Goal: Task Accomplishment & Management: Use online tool/utility

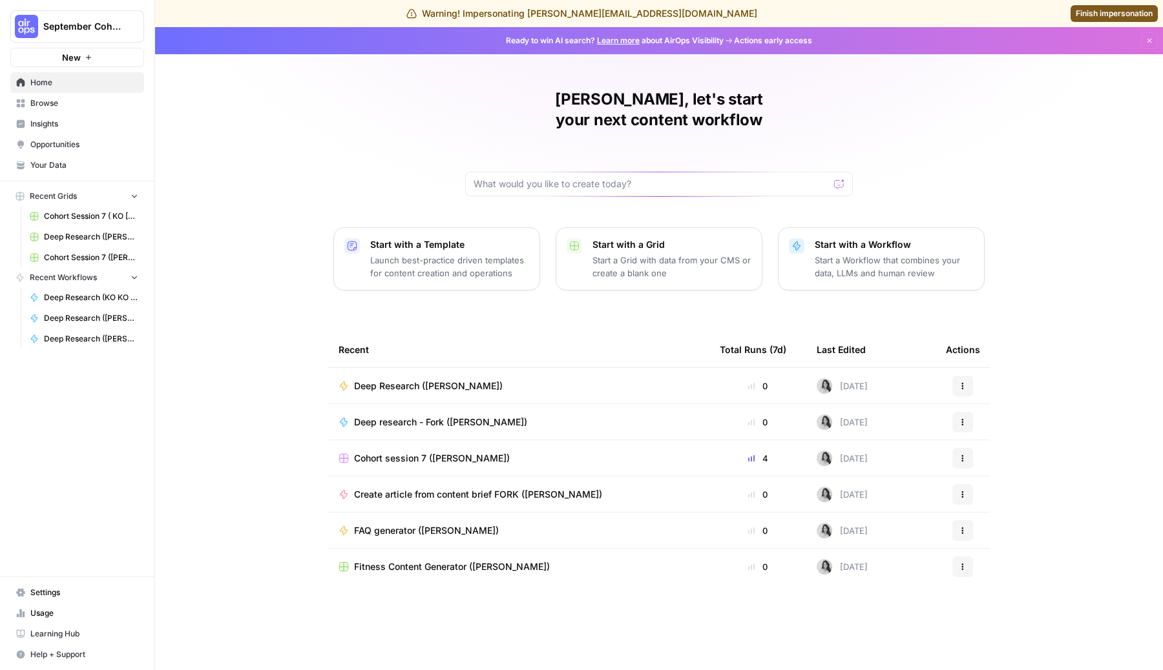
click at [890, 254] on p "Start a Workflow that combines your data, LLMs and human review" at bounding box center [893, 267] width 159 height 26
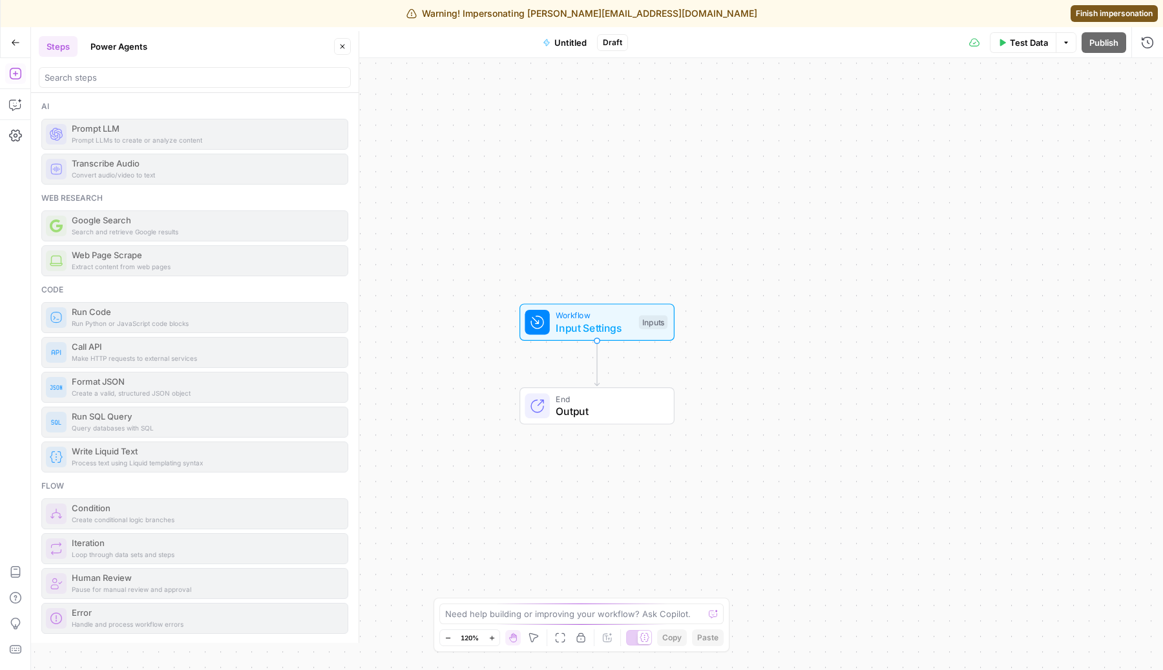
click at [121, 47] on button "Power Agents" at bounding box center [119, 46] width 72 height 21
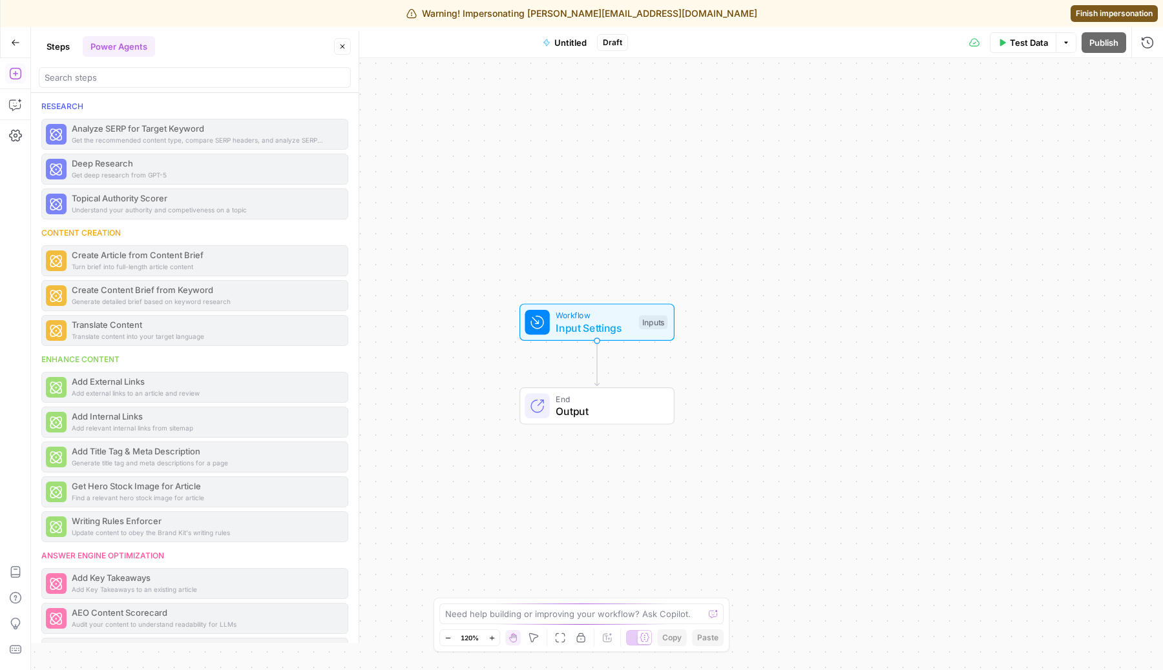
click at [581, 638] on icon "button" at bounding box center [580, 638] width 10 height 10
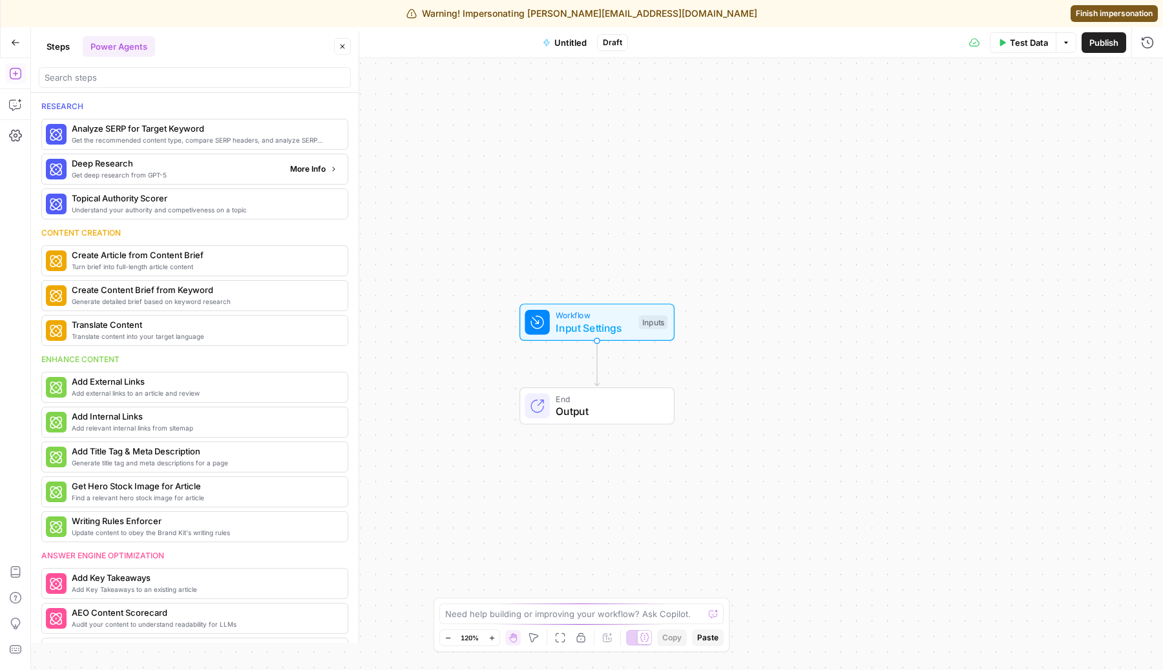
click at [252, 169] on span "Deep Research" at bounding box center [176, 163] width 208 height 13
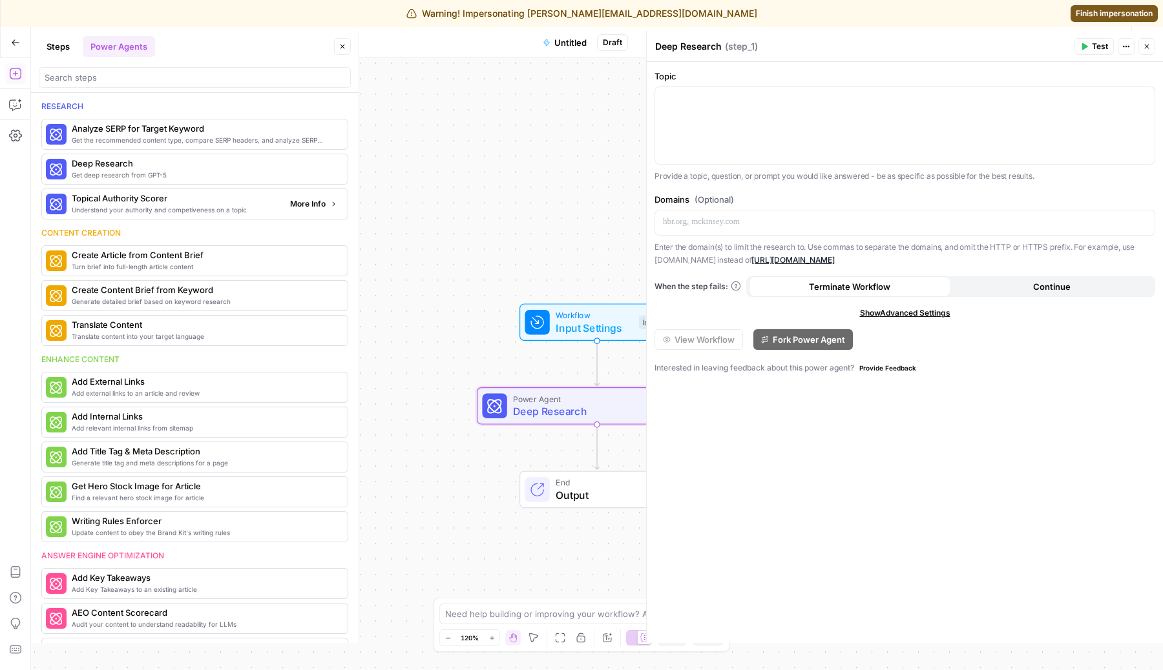
click at [185, 205] on span "Understand your authority and competiveness on a topic" at bounding box center [176, 210] width 208 height 10
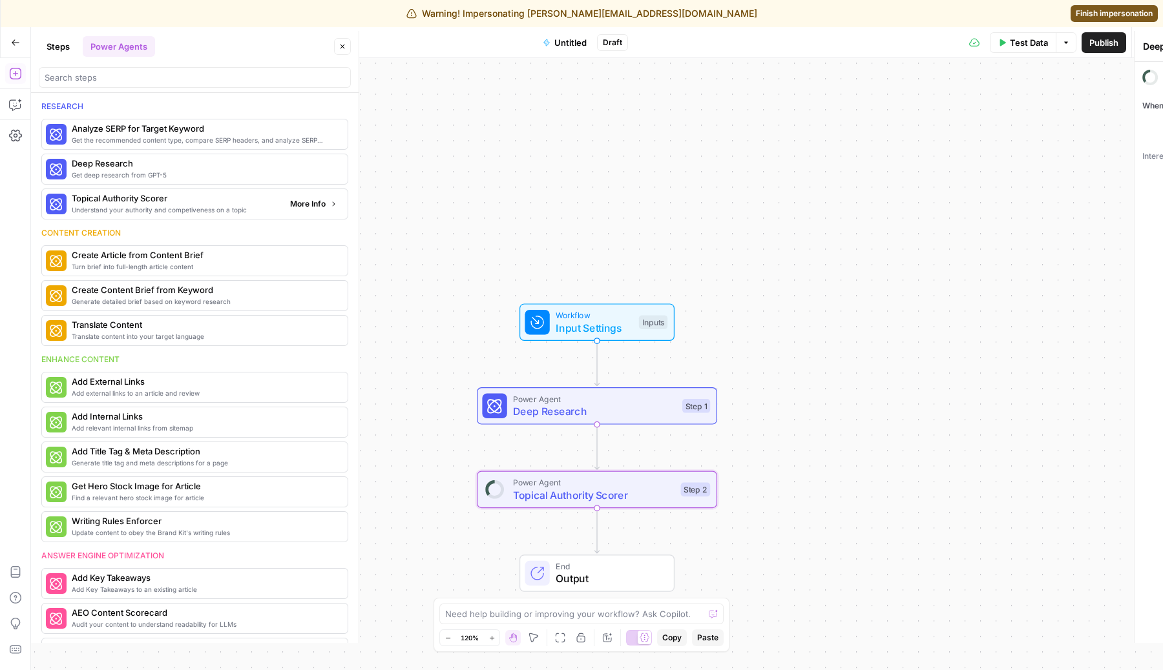
type textarea "Topical Authority Scorer"
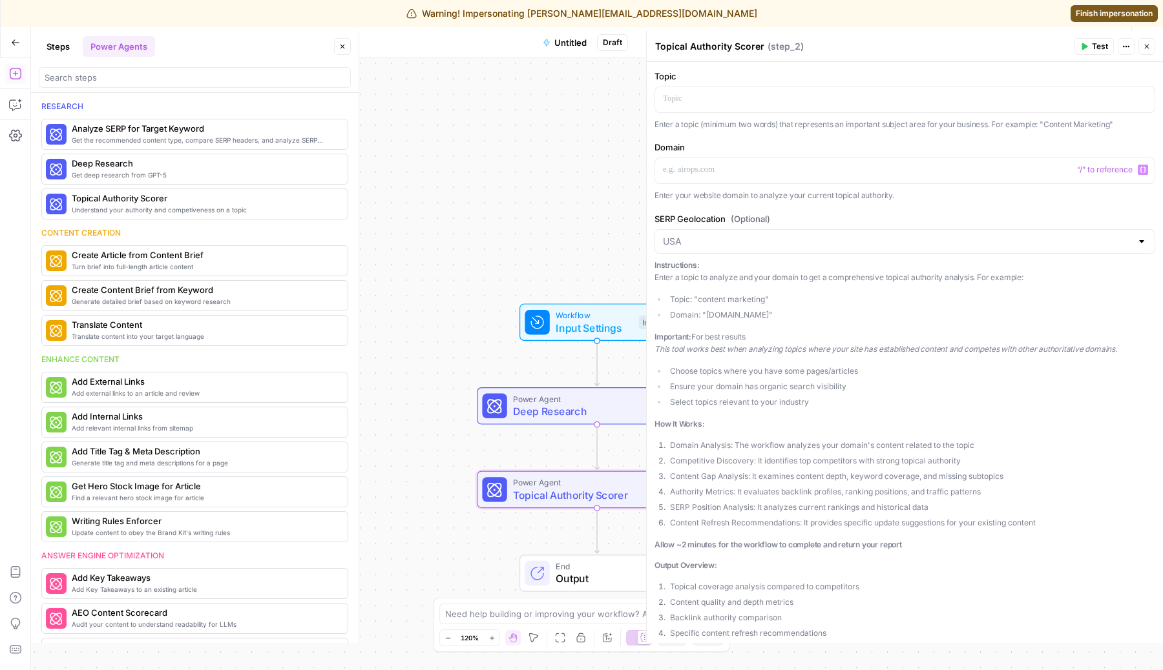
scroll to position [133, 0]
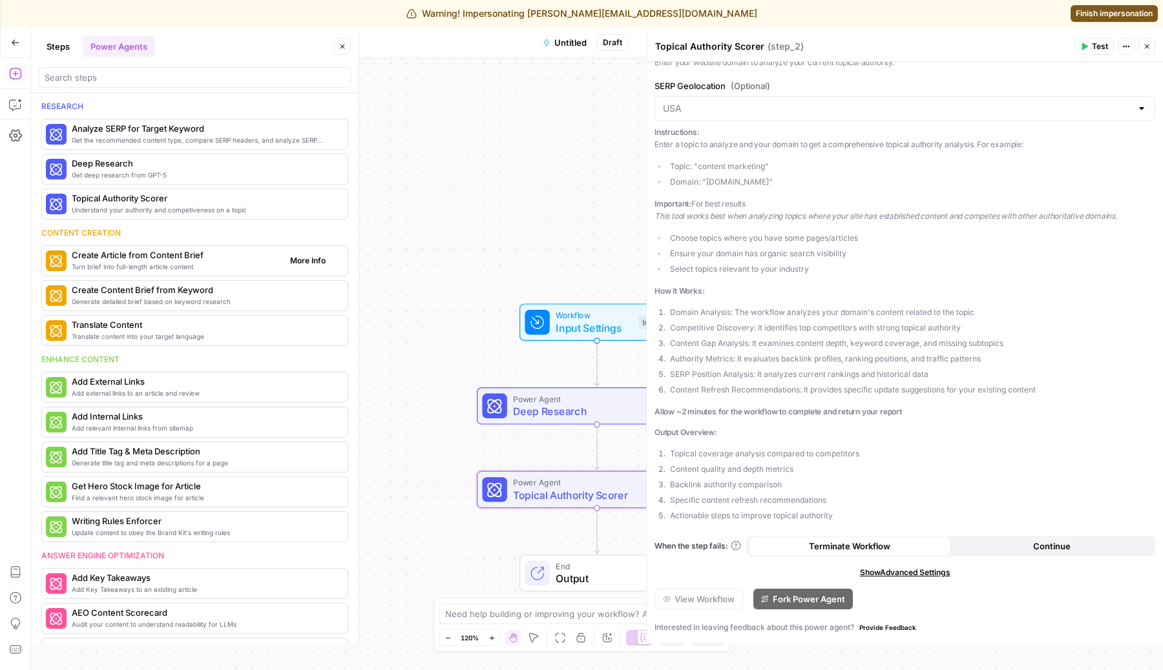
click at [229, 270] on span "Turn brief into full-length article content" at bounding box center [176, 267] width 208 height 10
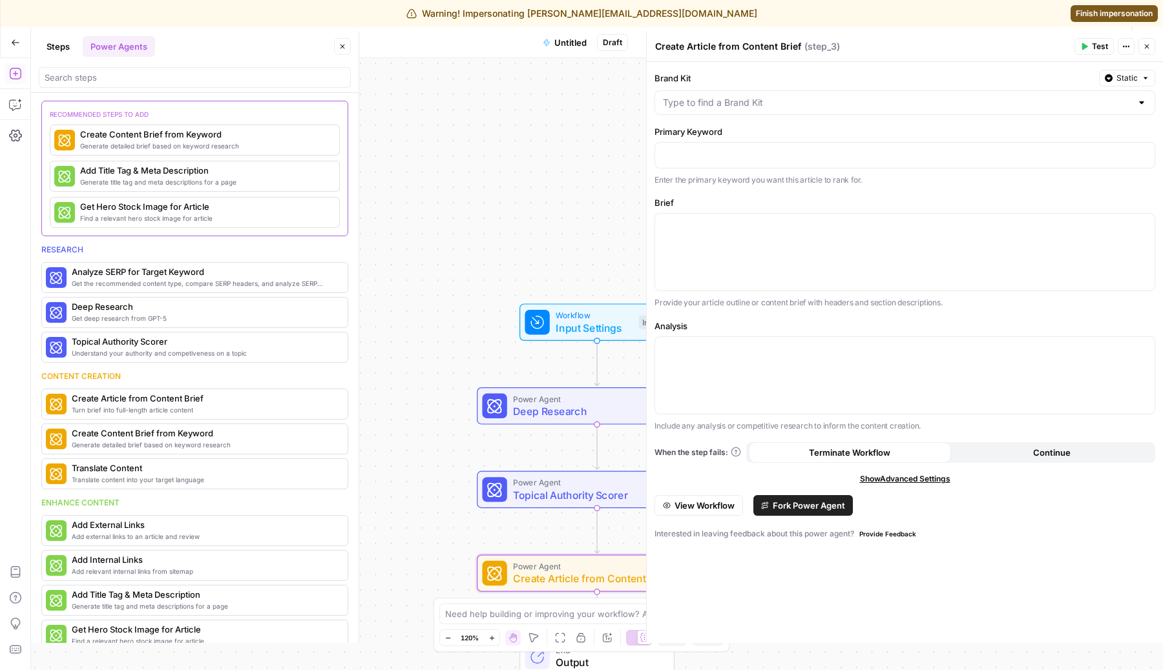
click at [786, 507] on span "Fork Power Agent" at bounding box center [808, 505] width 72 height 13
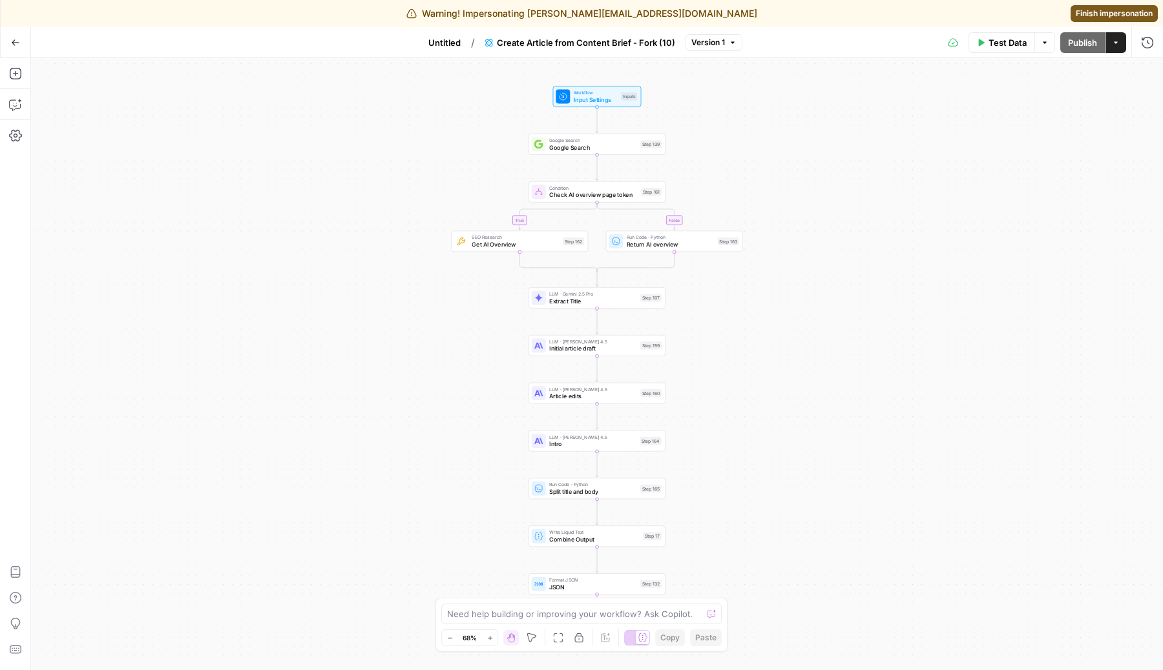
click at [14, 38] on icon "button" at bounding box center [15, 42] width 9 height 9
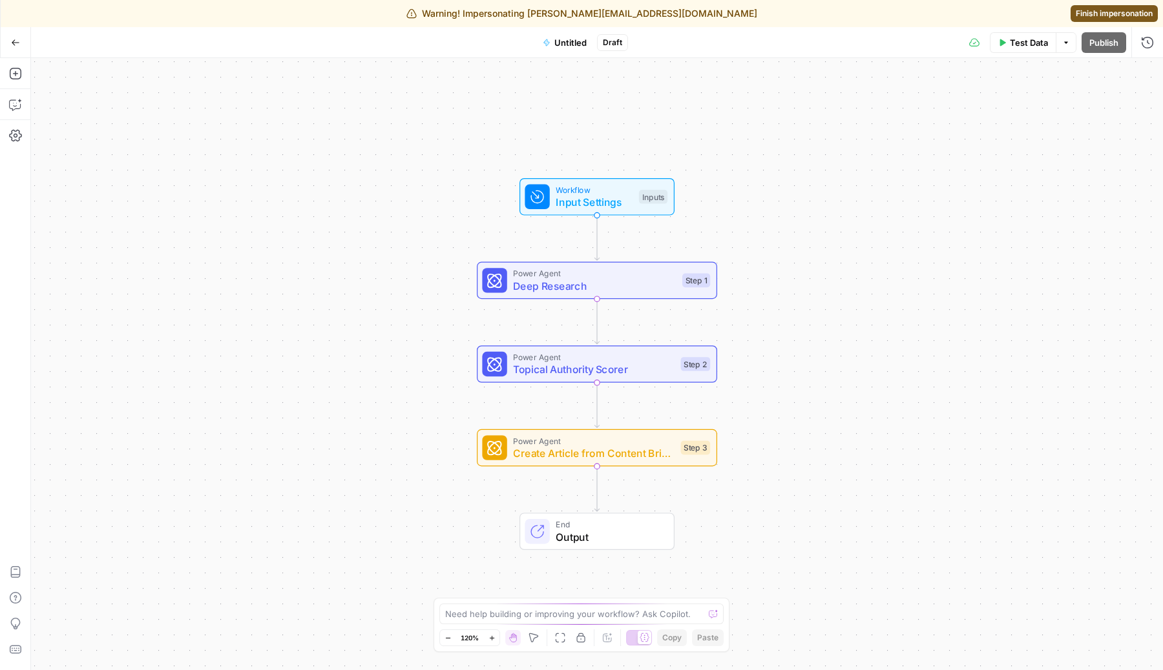
click at [564, 349] on div "Power Agent Topical Authority Scorer Step 2" at bounding box center [597, 364] width 240 height 37
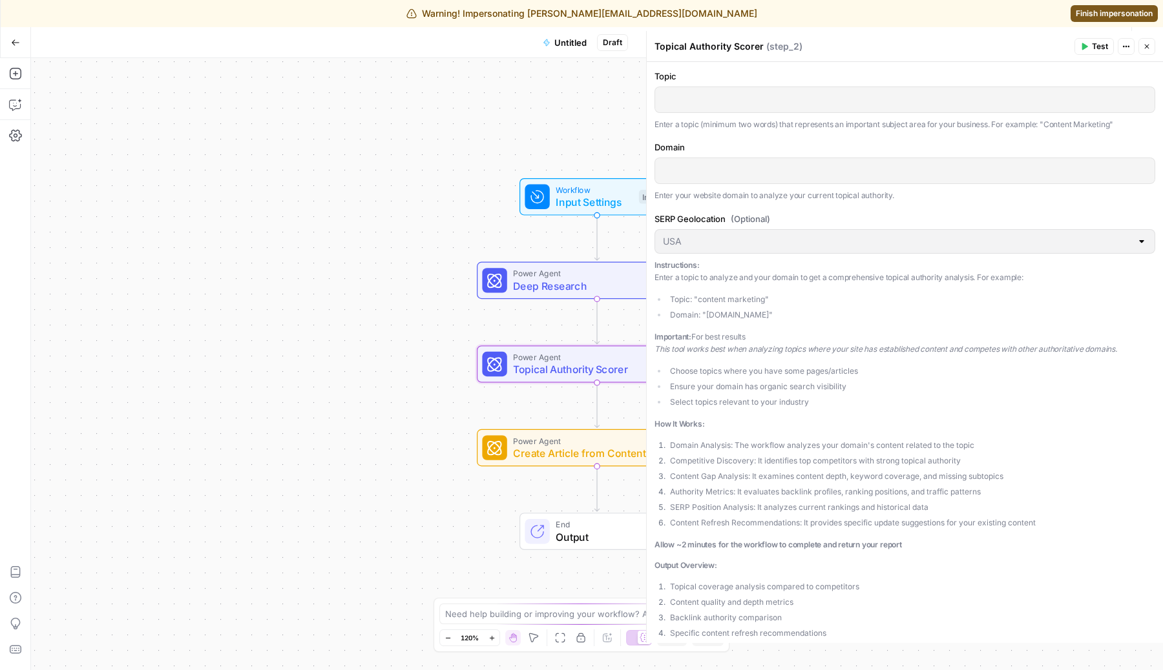
scroll to position [133, 0]
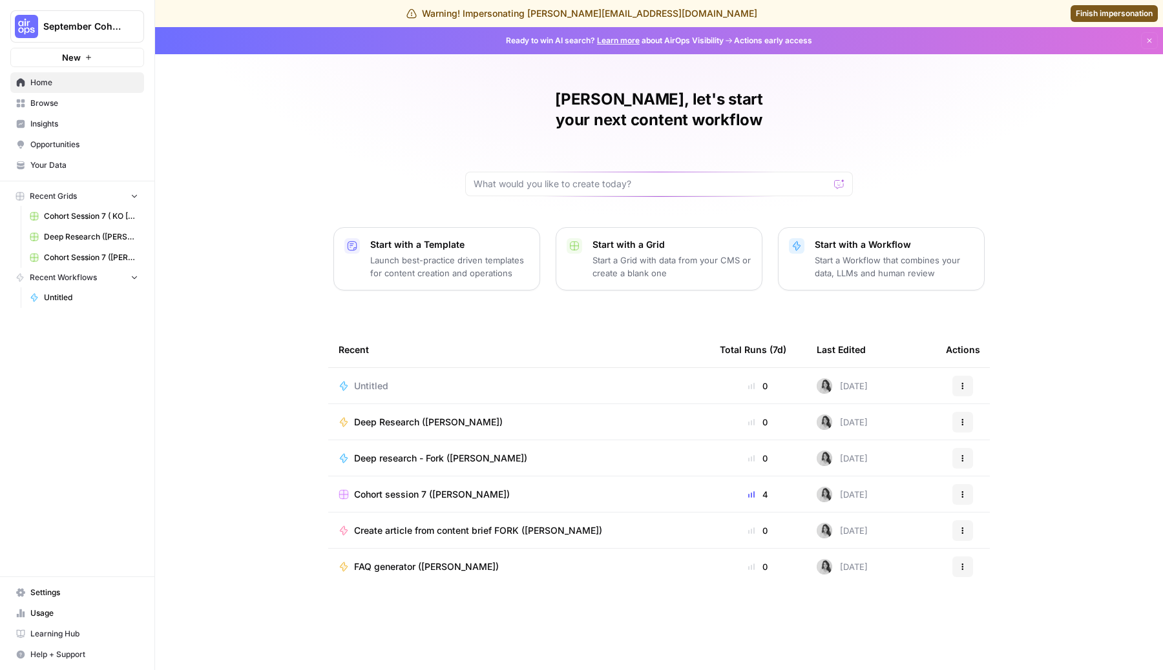
click at [422, 380] on div "Untitled" at bounding box center [518, 386] width 360 height 13
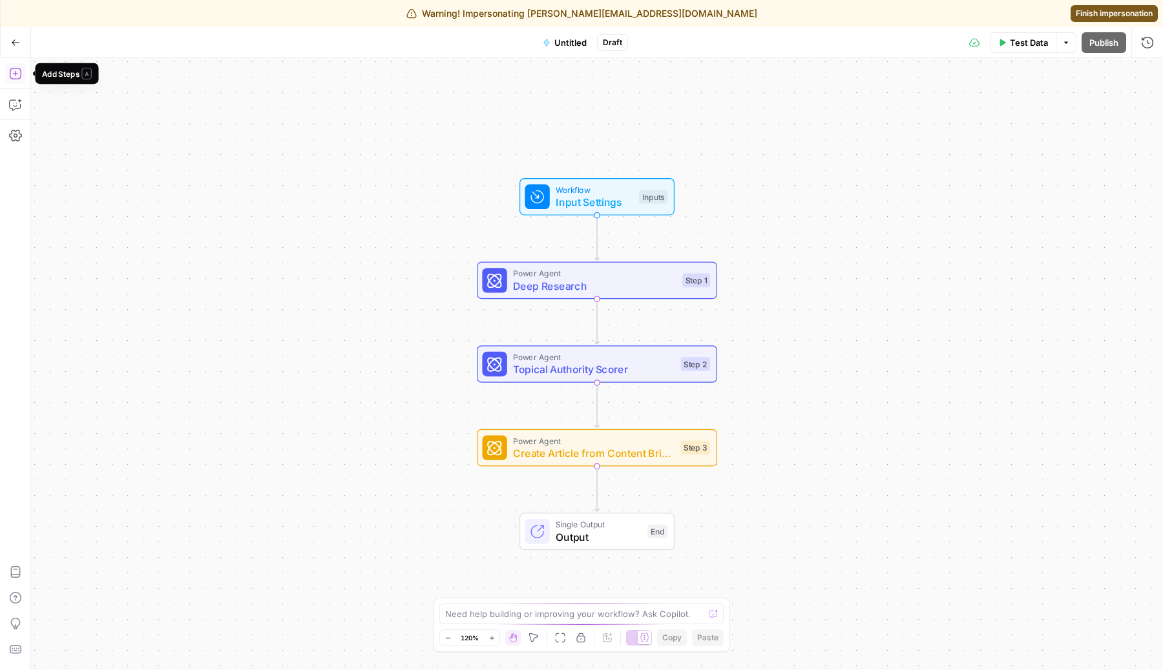
click at [20, 70] on icon "button" at bounding box center [15, 74] width 12 height 12
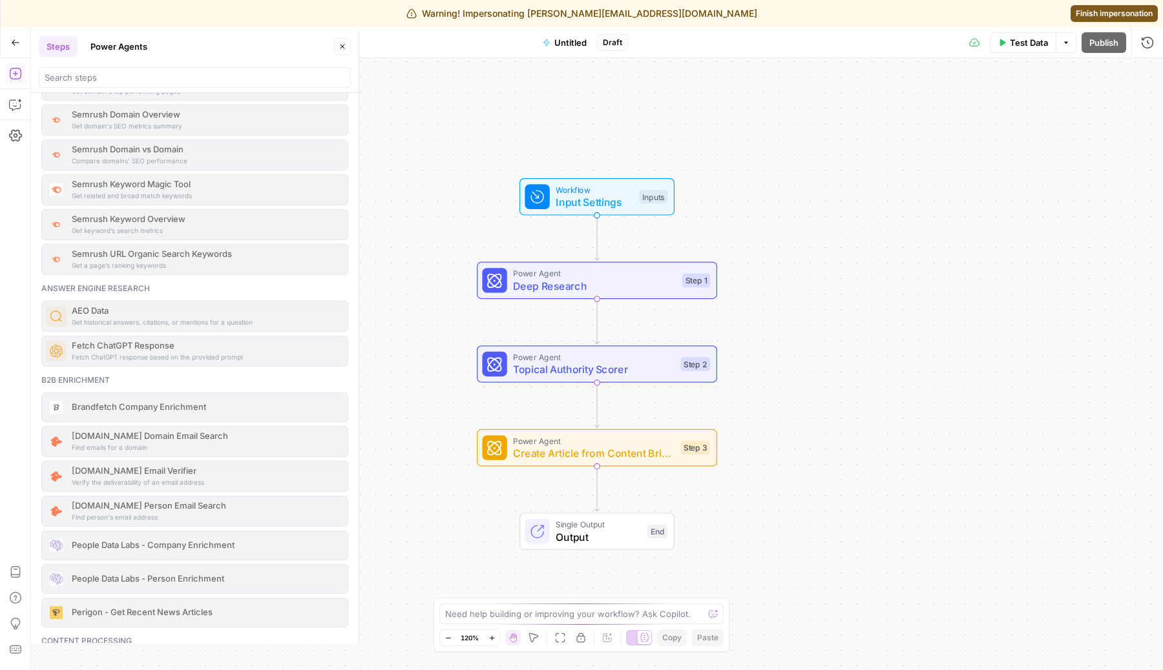
scroll to position [1037, 0]
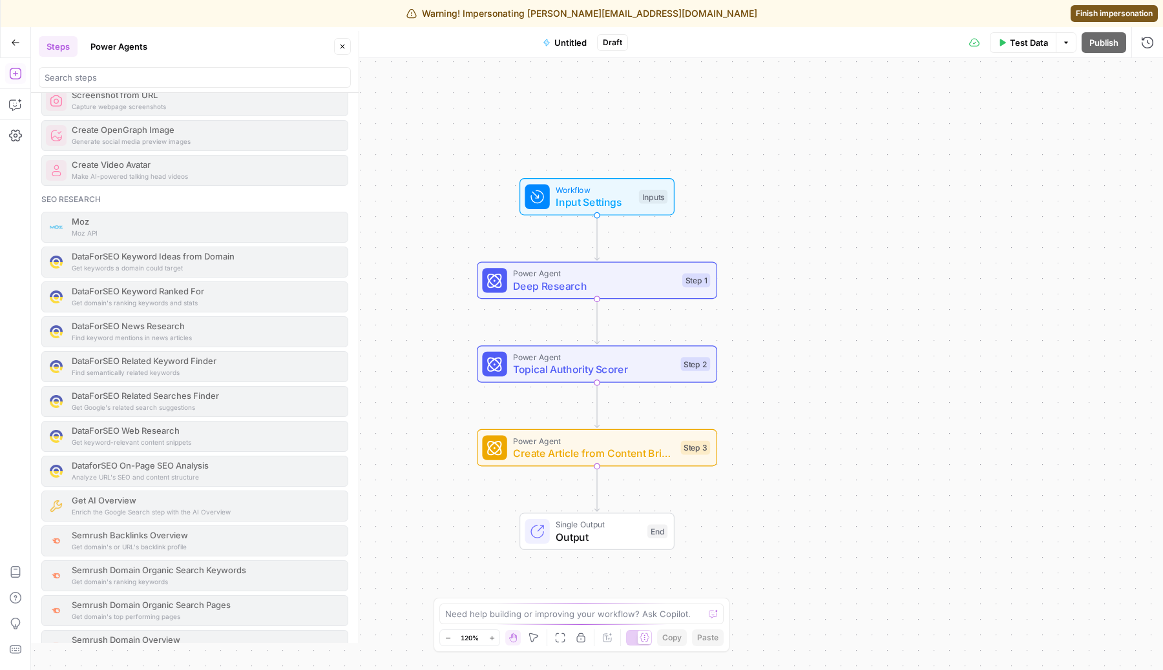
drag, startPoint x: 107, startPoint y: 201, endPoint x: 33, endPoint y: 201, distance: 74.3
click at [33, 201] on div "Ai Prompt LLMs to create or analyze content Prompt LLM Convert audio/video to t…" at bounding box center [194, 368] width 327 height 550
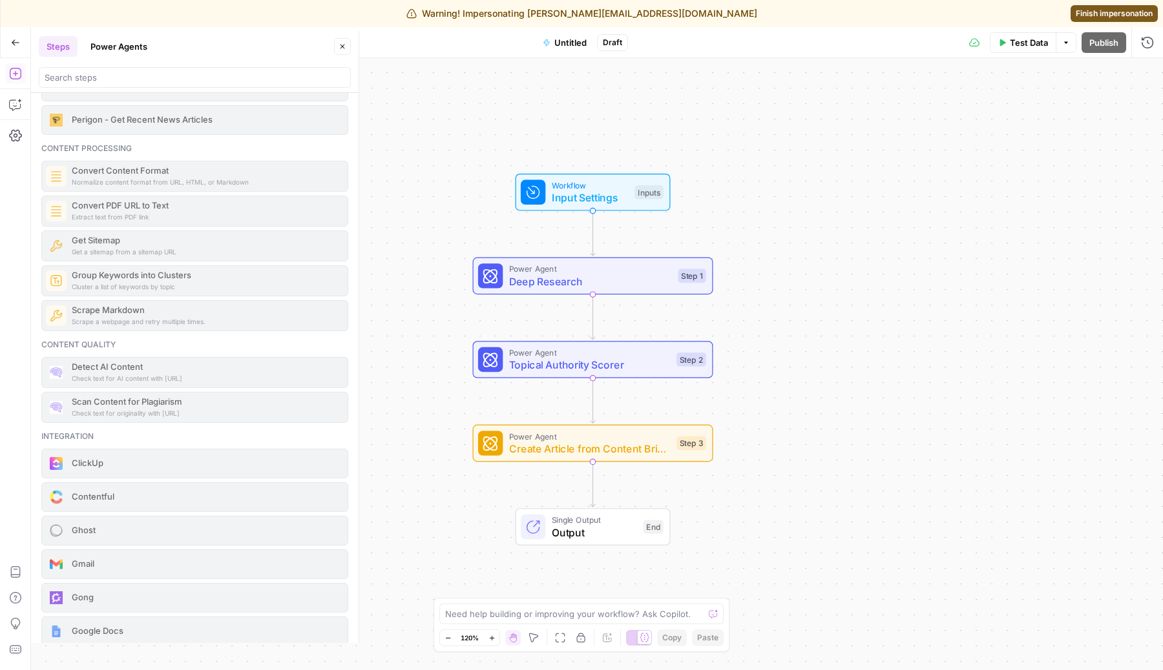
scroll to position [2080, 0]
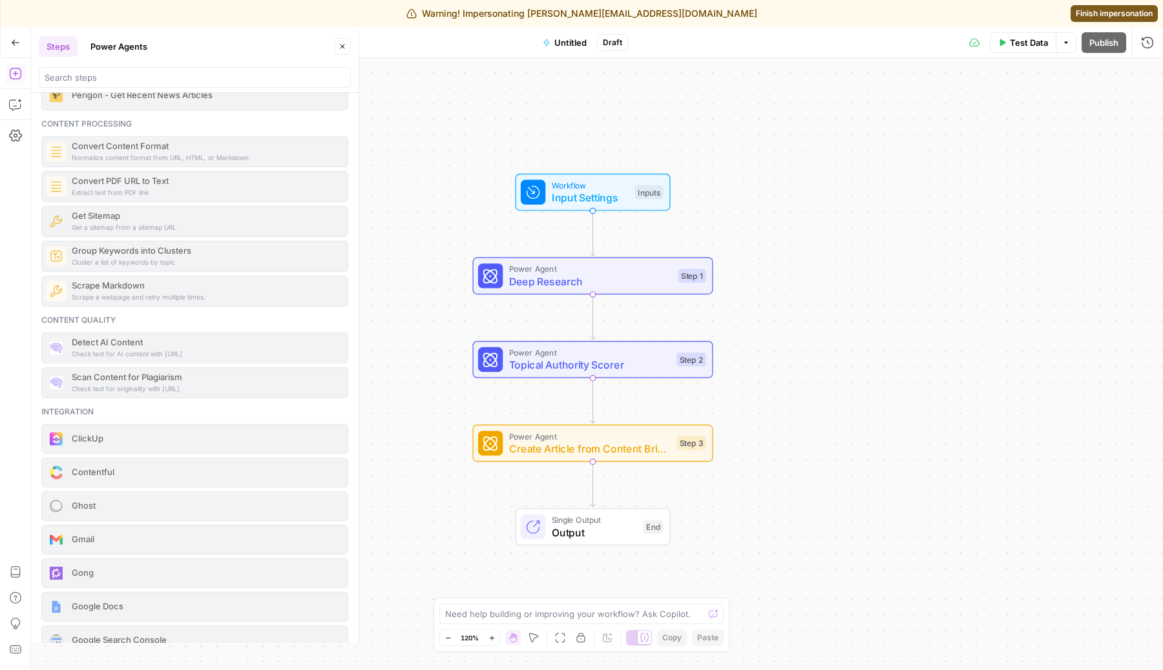
drag, startPoint x: 112, startPoint y: 416, endPoint x: 39, endPoint y: 411, distance: 72.5
click at [39, 411] on div "Ai Prompt LLMs to create or analyze content Prompt LLM Convert audio/video to t…" at bounding box center [194, 368] width 327 height 550
click at [74, 409] on div "Integration" at bounding box center [194, 412] width 307 height 12
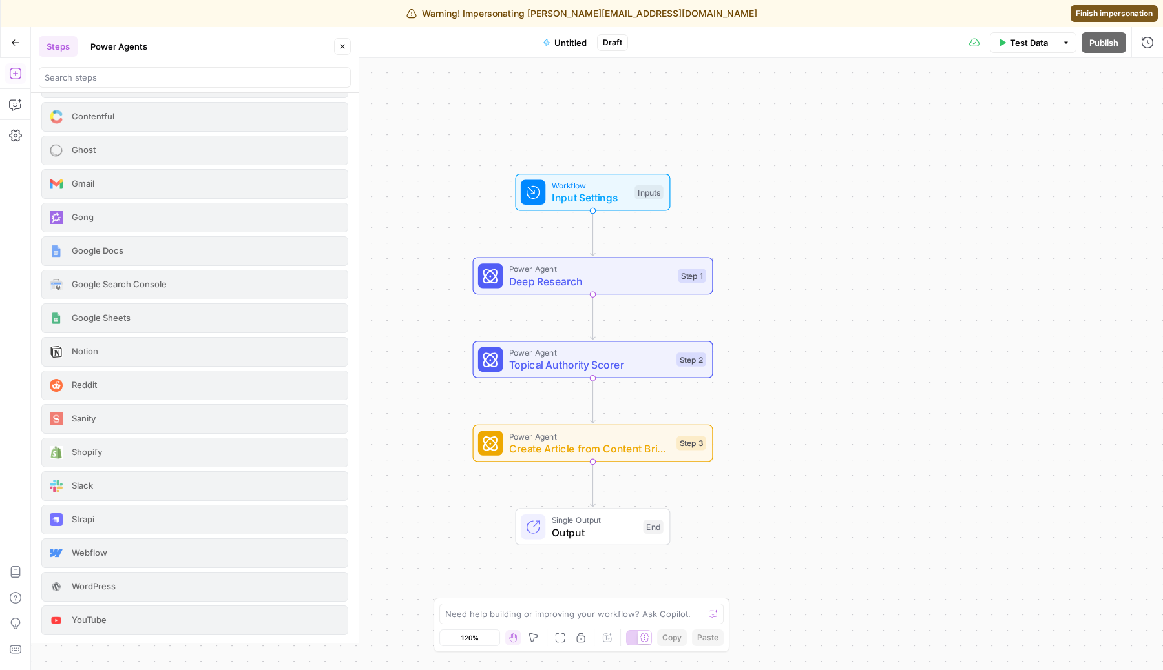
scroll to position [2435, 0]
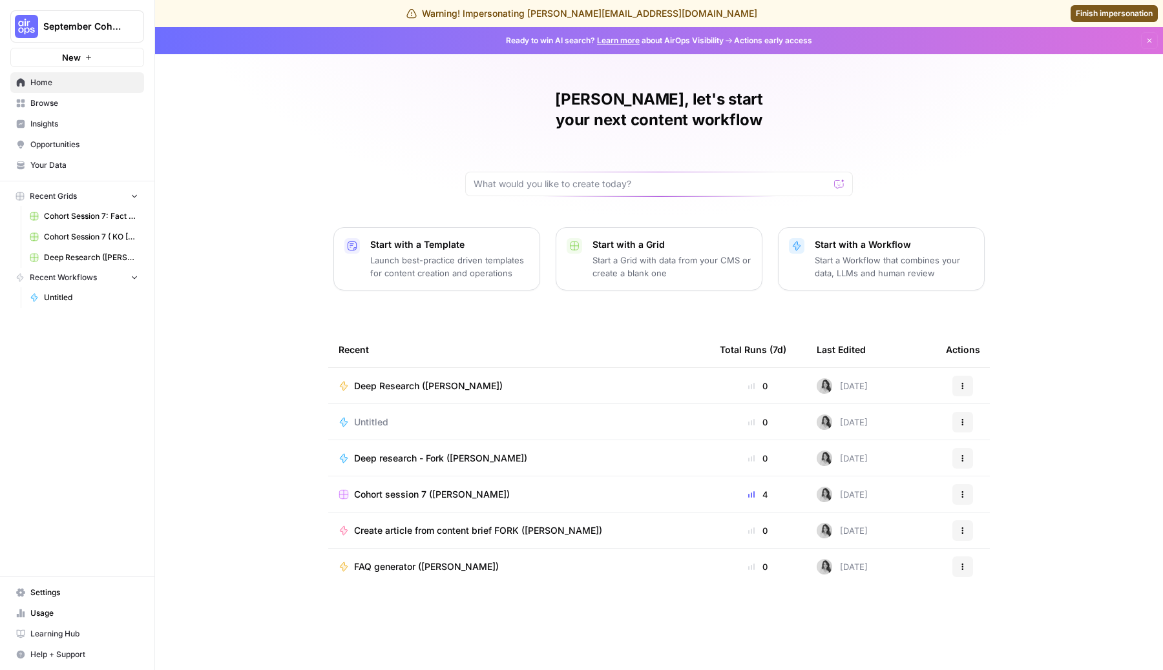
click at [116, 35] on button "September Cohort" at bounding box center [77, 26] width 134 height 32
click at [106, 140] on span "Log Out" at bounding box center [121, 145] width 177 height 13
